Goal: Find contact information: Find contact information

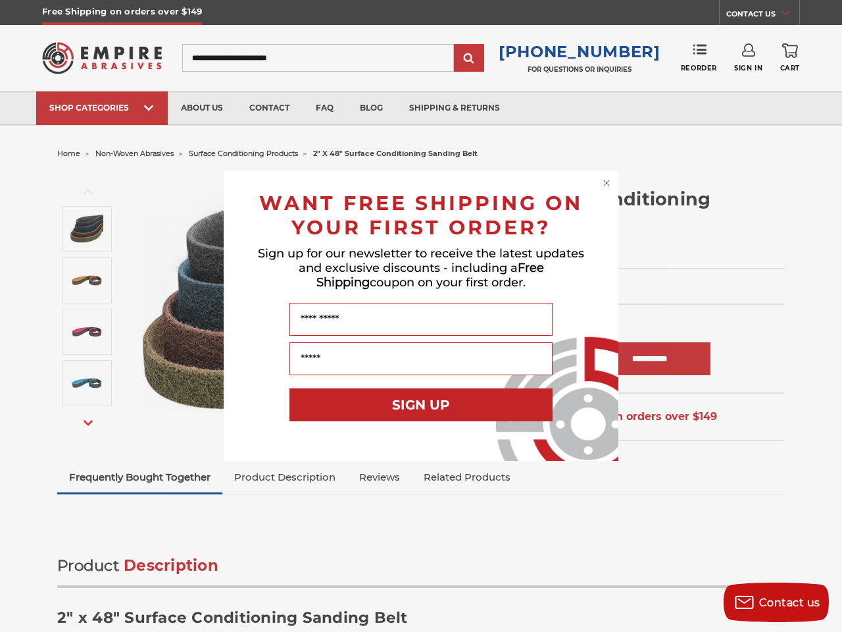
click at [421, 316] on input "Name" at bounding box center [421, 319] width 263 height 33
click at [607, 183] on icon "Close dialog" at bounding box center [606, 182] width 5 height 5
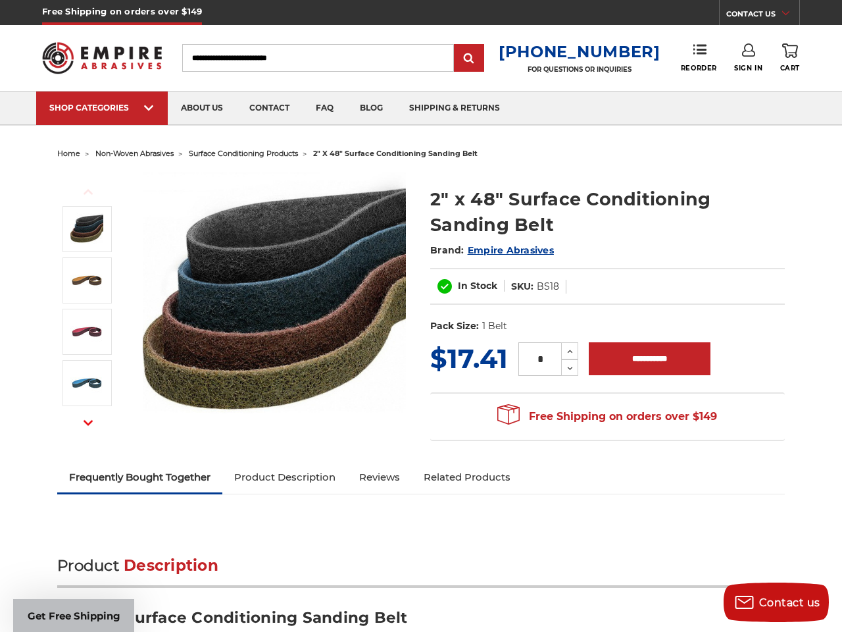
click at [421, 417] on button "SIGN UP" at bounding box center [421, 433] width 263 height 33
click at [776, 602] on span "Contact us" at bounding box center [789, 602] width 61 height 13
